Goal: Book appointment/travel/reservation

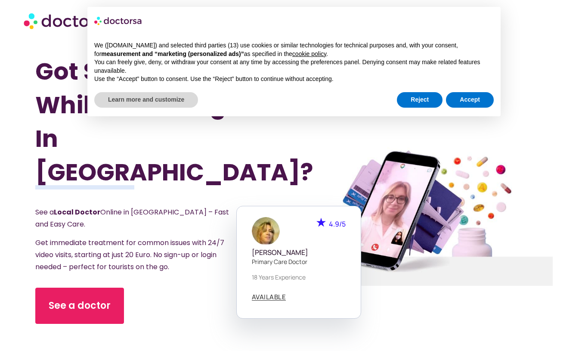
click at [75, 306] on div "See a doctor" at bounding box center [145, 306] width 220 height 36
click at [452, 105] on button "Accept" at bounding box center [470, 100] width 48 height 16
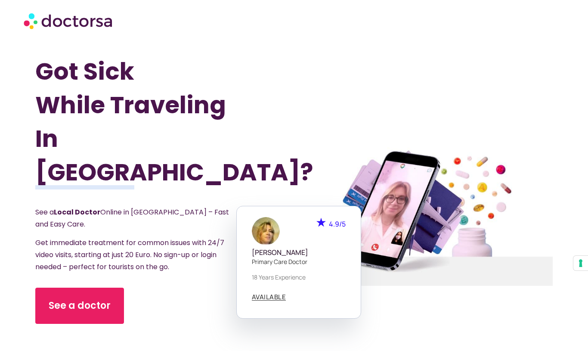
click at [96, 300] on link "See a doctor" at bounding box center [79, 306] width 89 height 36
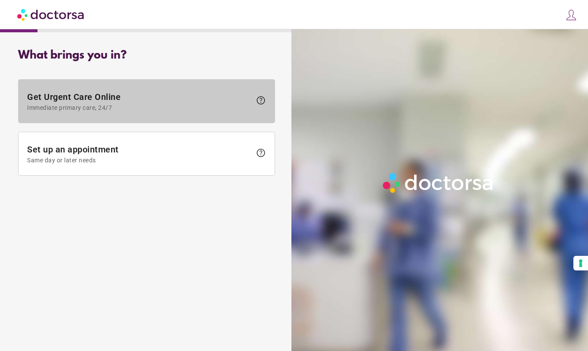
click at [64, 91] on span at bounding box center [147, 101] width 256 height 43
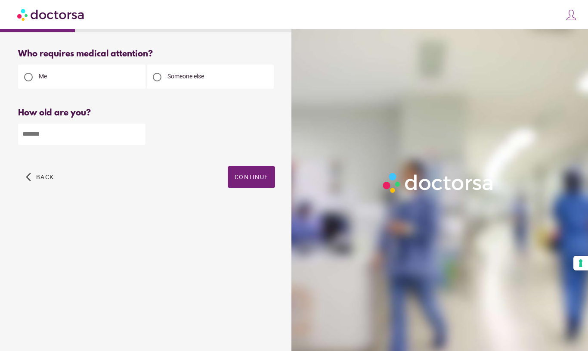
click at [74, 136] on input "number" at bounding box center [82, 134] width 128 height 21
type input "**"
click at [244, 181] on span "Continue" at bounding box center [252, 177] width 34 height 7
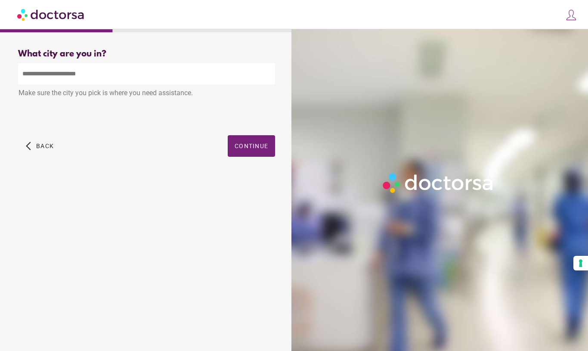
click at [38, 67] on input "text" at bounding box center [146, 73] width 257 height 21
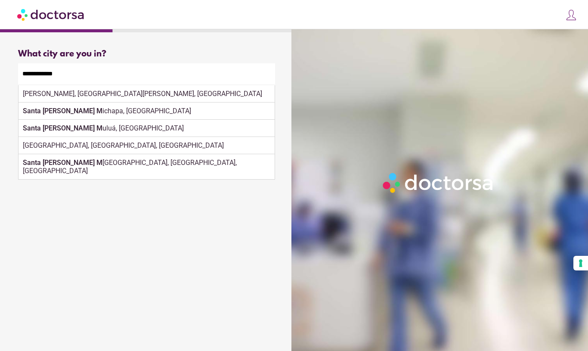
click at [36, 143] on div "[GEOGRAPHIC_DATA], [GEOGRAPHIC_DATA], [GEOGRAPHIC_DATA]" at bounding box center [147, 145] width 256 height 17
type input "**********"
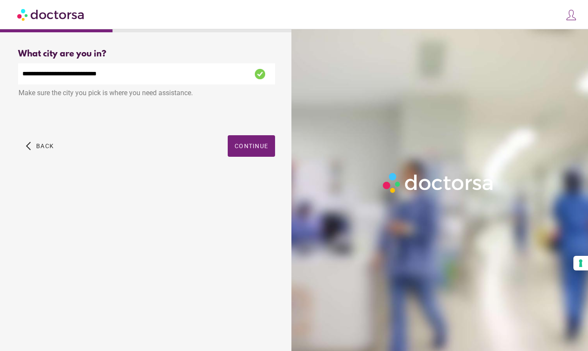
click at [246, 146] on span "Continue" at bounding box center [252, 146] width 34 height 7
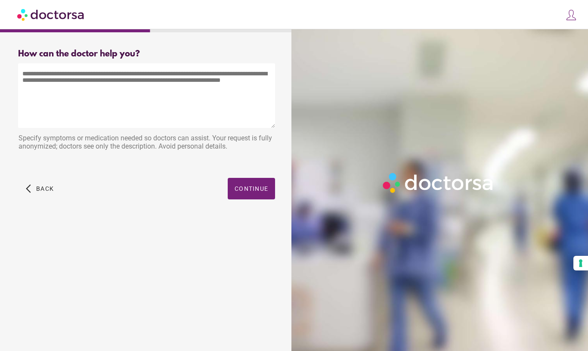
click at [243, 180] on span "button" at bounding box center [251, 189] width 47 height 22
